Goal: Information Seeking & Learning: Learn about a topic

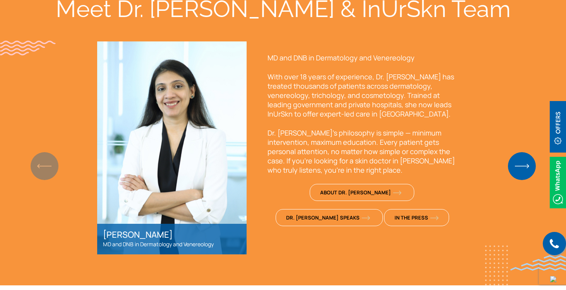
scroll to position [559, 0]
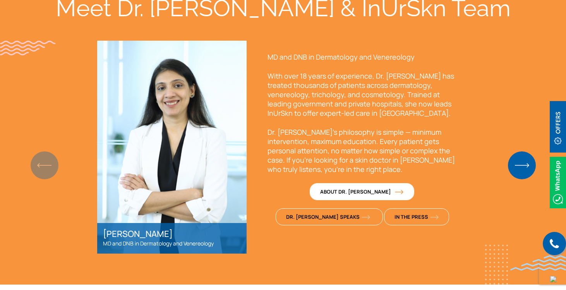
click at [395, 193] on img "1 / 2" at bounding box center [399, 192] width 9 height 5
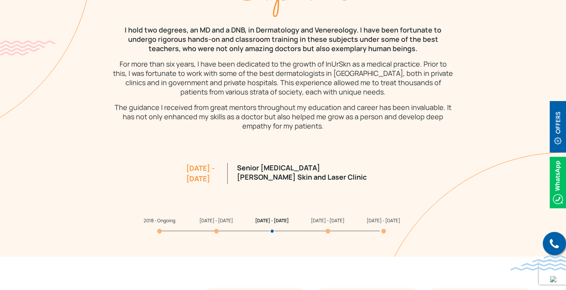
scroll to position [716, 0]
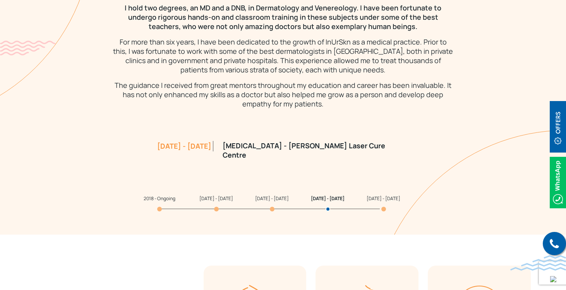
click at [378, 199] on span "2008 - 2011" at bounding box center [384, 198] width 34 height 7
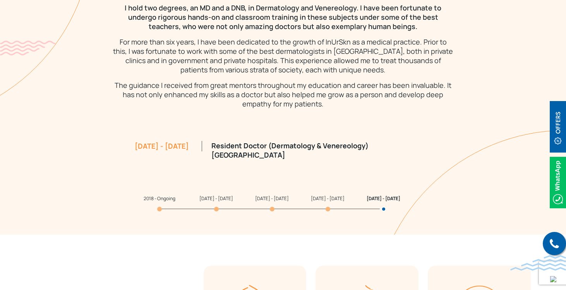
click at [323, 200] on span "2011 - 2012" at bounding box center [328, 198] width 34 height 7
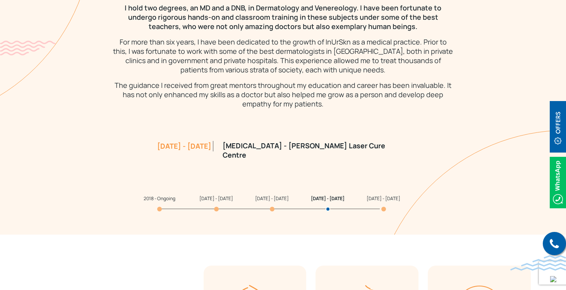
click at [268, 200] on span "2012 - 2015" at bounding box center [272, 198] width 34 height 7
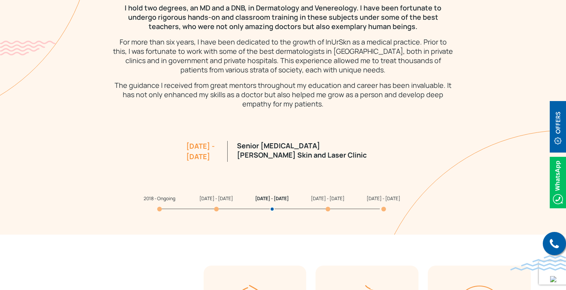
click at [212, 199] on span "2016 - 2018" at bounding box center [217, 198] width 34 height 7
click at [159, 200] on span "2018 - Ongoing" at bounding box center [160, 198] width 32 height 7
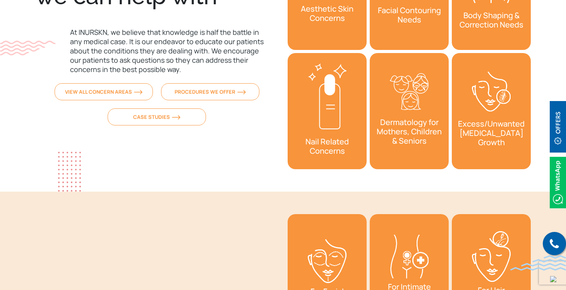
scroll to position [2588, 0]
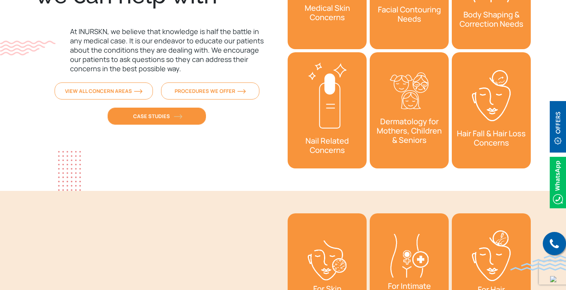
click at [165, 114] on link "Case Studies" at bounding box center [157, 116] width 98 height 17
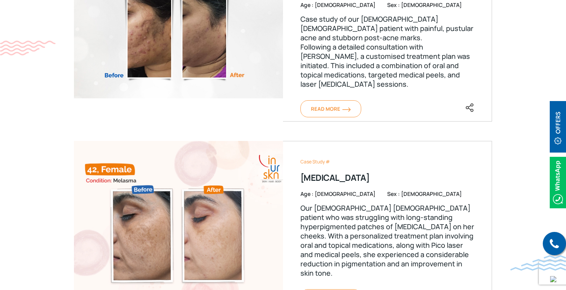
scroll to position [414, 0]
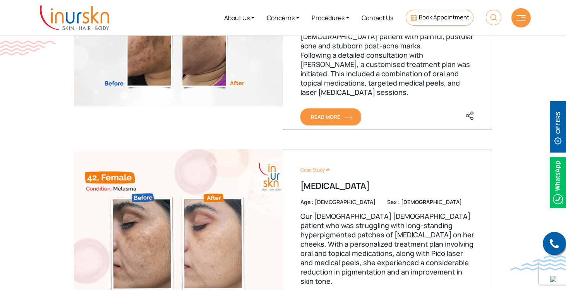
click at [321, 119] on span "Read More" at bounding box center [331, 117] width 40 height 7
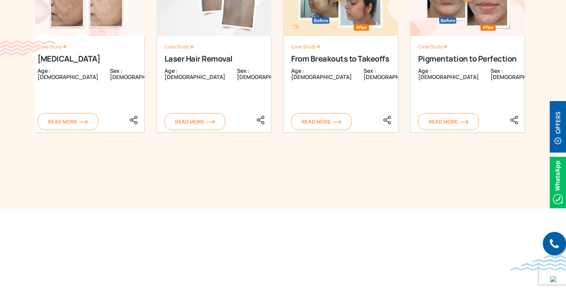
scroll to position [910, 0]
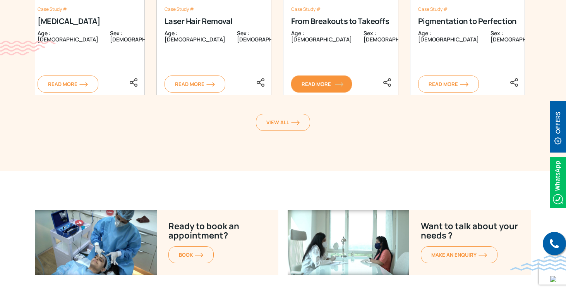
click at [323, 81] on span "Read More" at bounding box center [322, 84] width 40 height 7
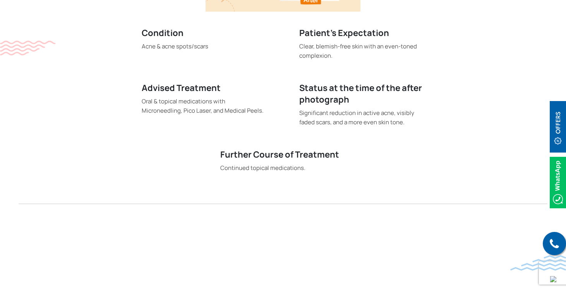
scroll to position [355, 0]
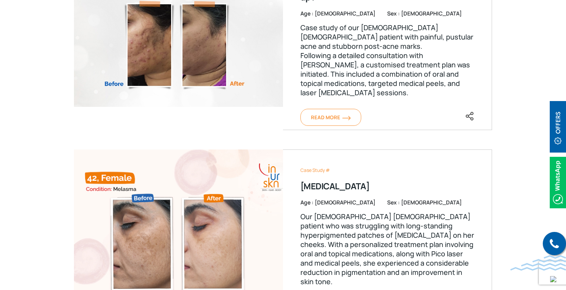
scroll to position [414, 0]
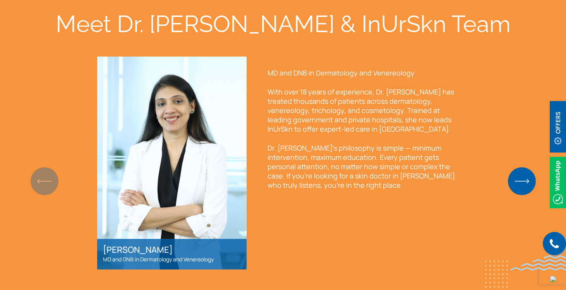
scroll to position [559, 0]
